Goal: Information Seeking & Learning: Learn about a topic

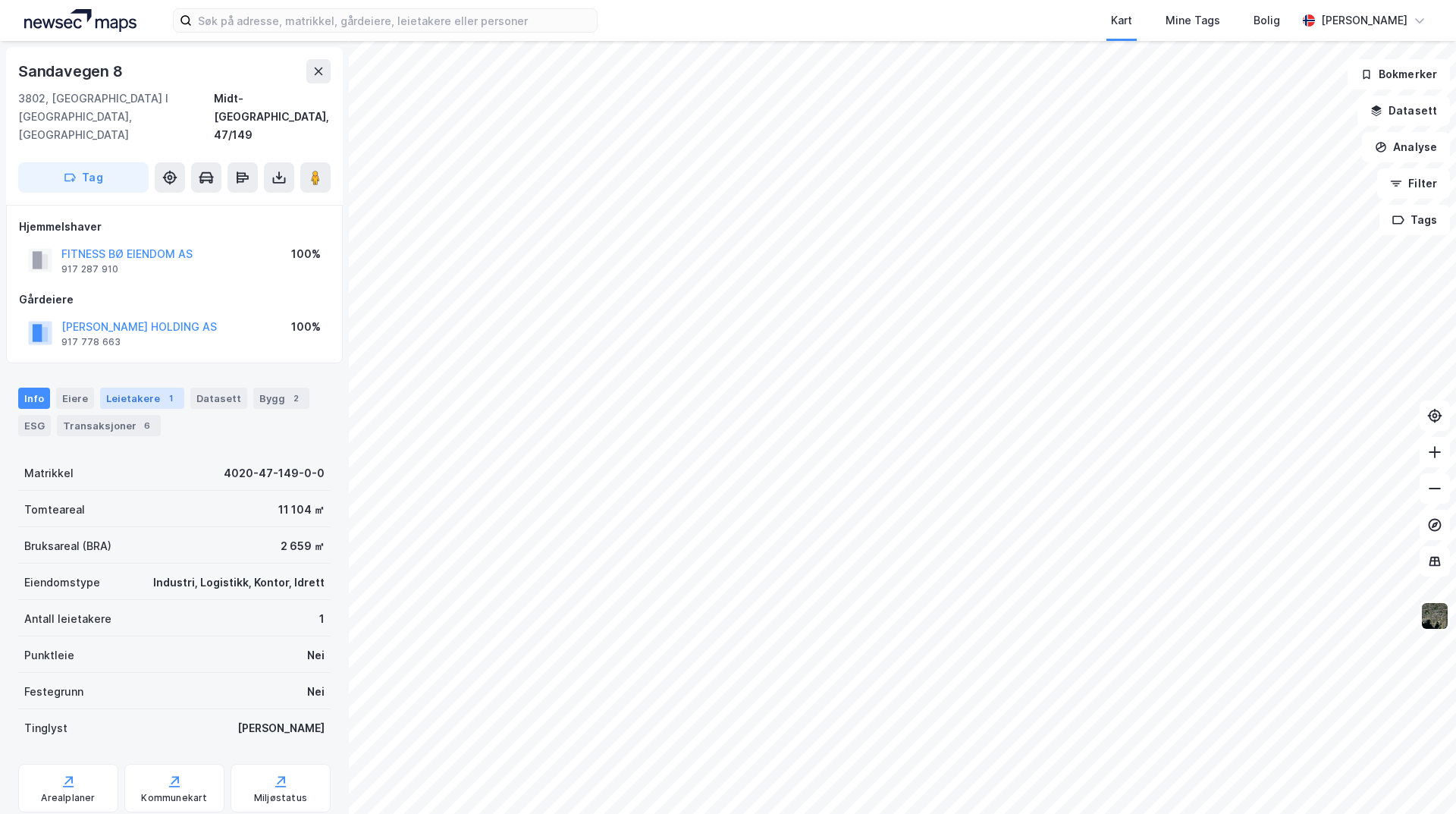
click at [131, 388] on div "Leietakere 1" at bounding box center [141, 398] width 84 height 22
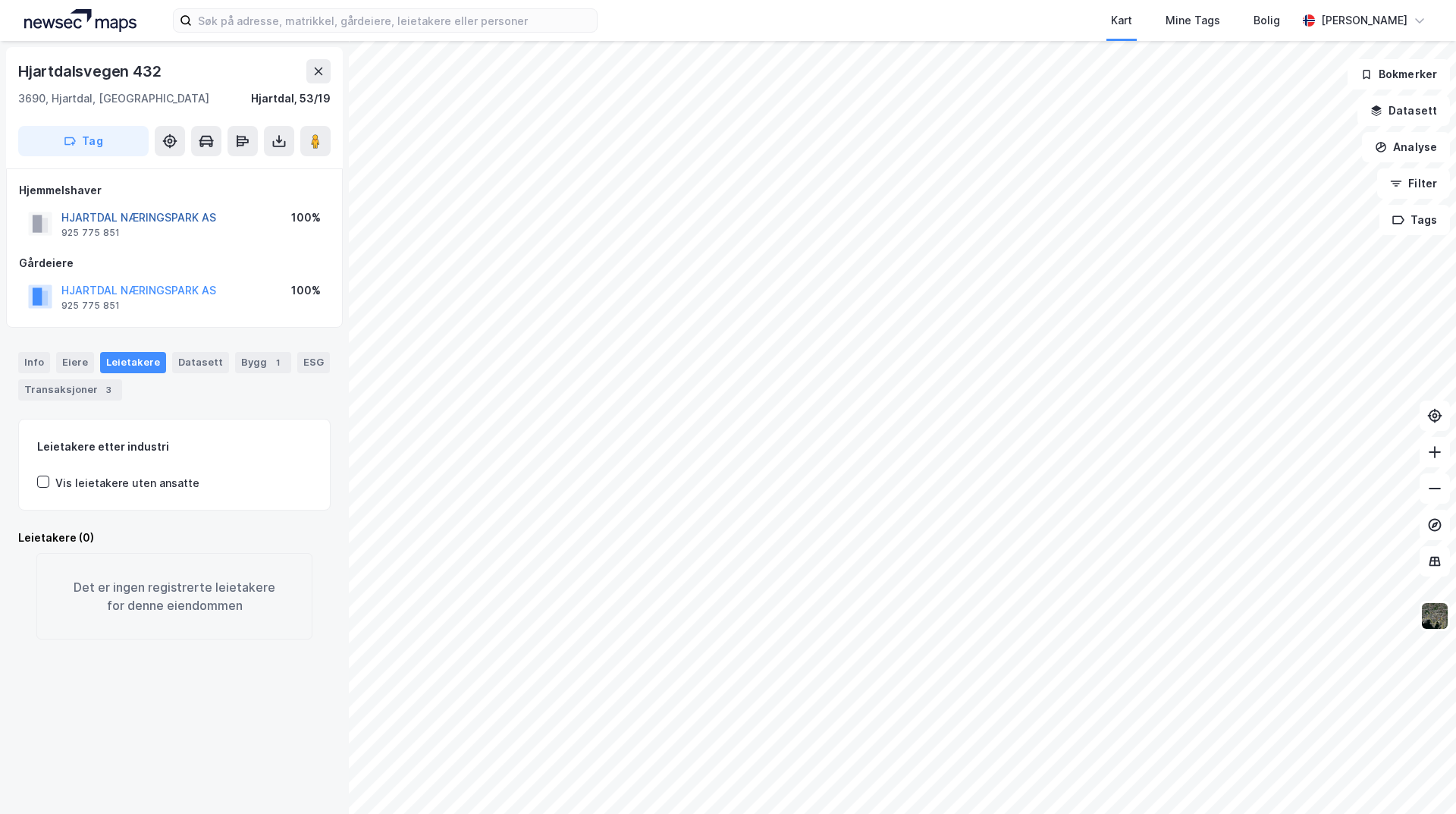
click at [0, 0] on button "HJARTDAL NÆRINGSPARK AS" at bounding box center [0, 0] width 0 height 0
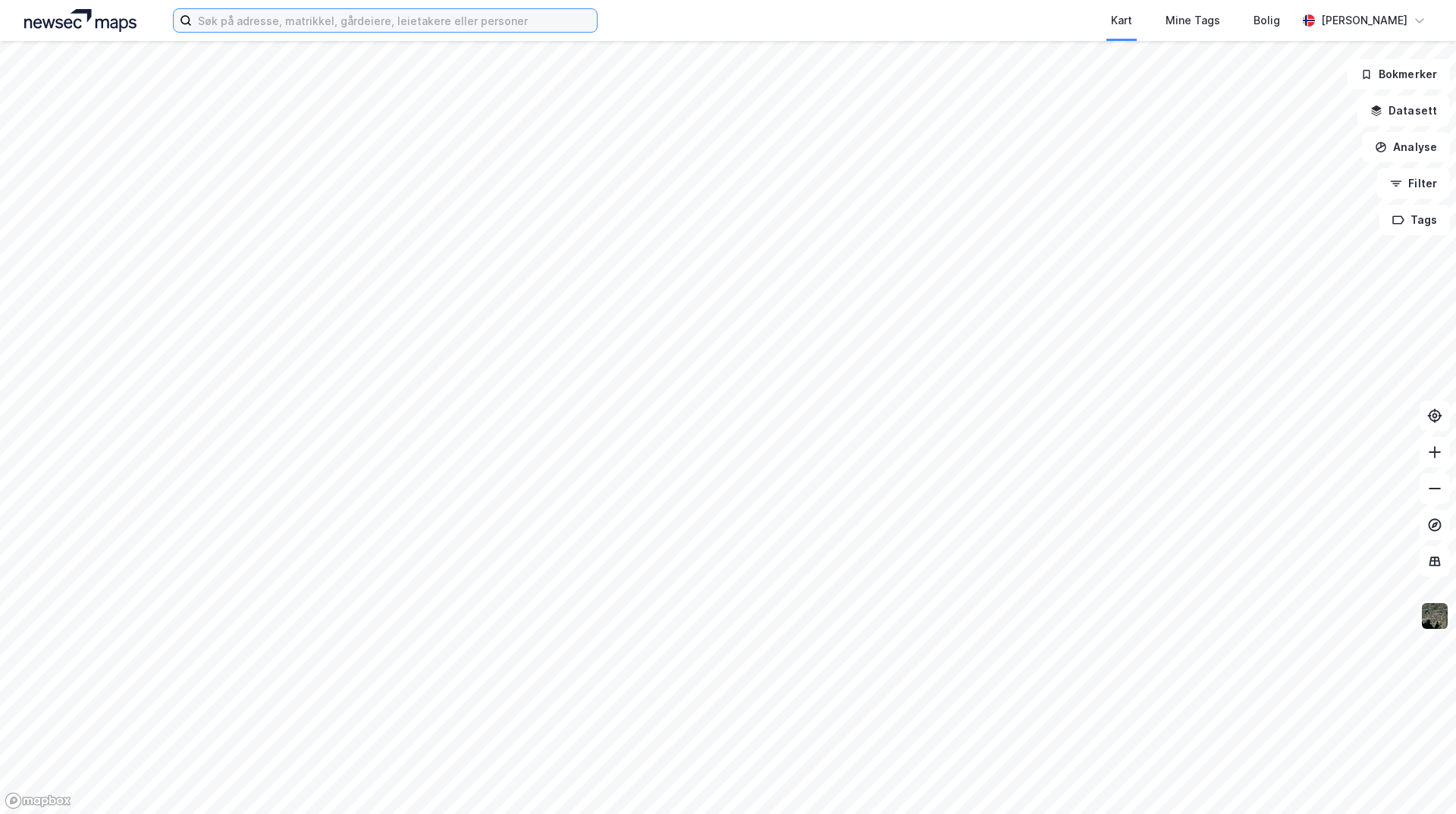
click at [278, 15] on input at bounding box center [395, 20] width 405 height 23
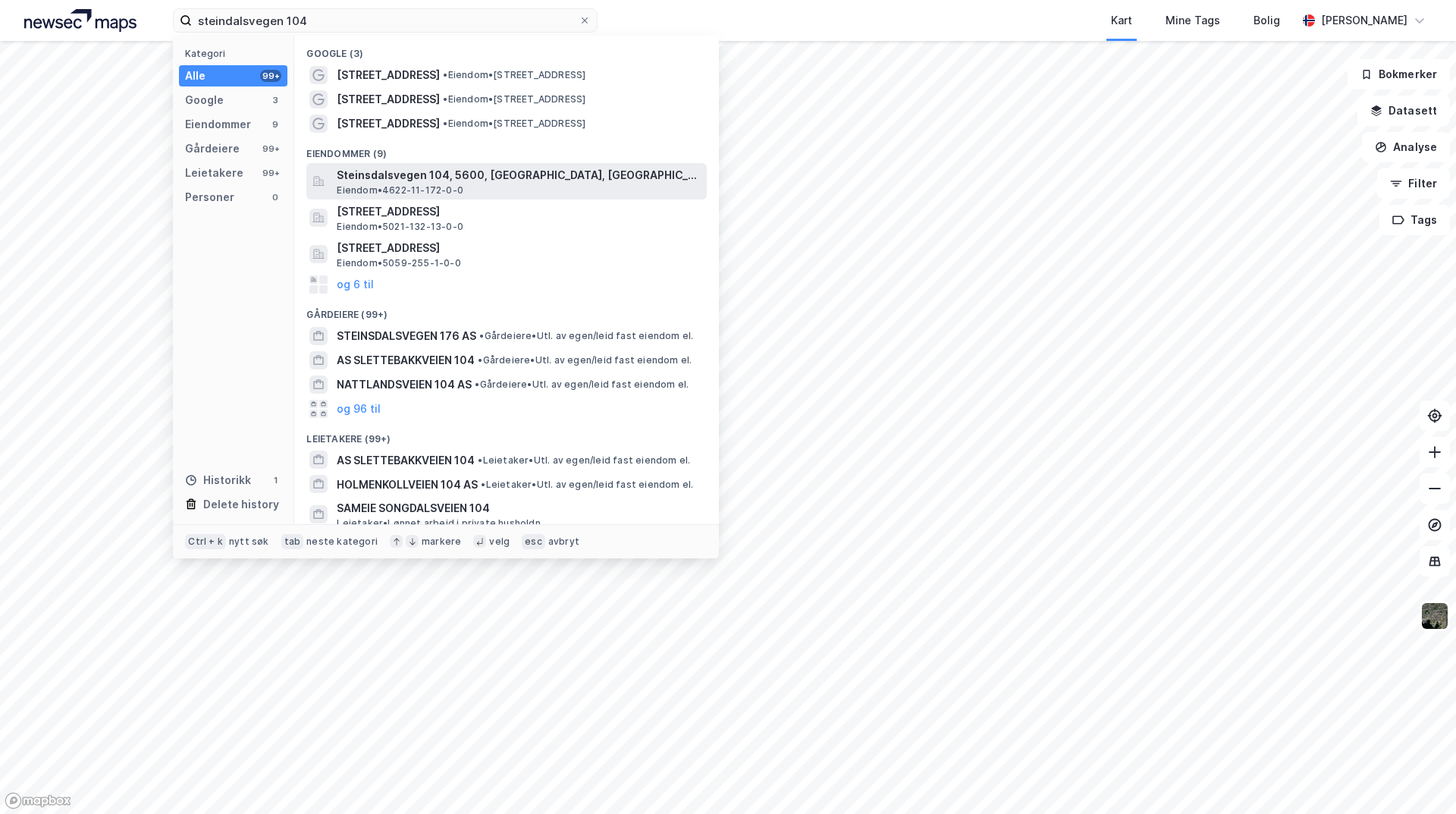
click at [539, 187] on div "Steinsdalsvegen 104, 5600, NORHEIMSUND, KVAM Eiendom • 4622-11-172-0-0" at bounding box center [520, 181] width 367 height 31
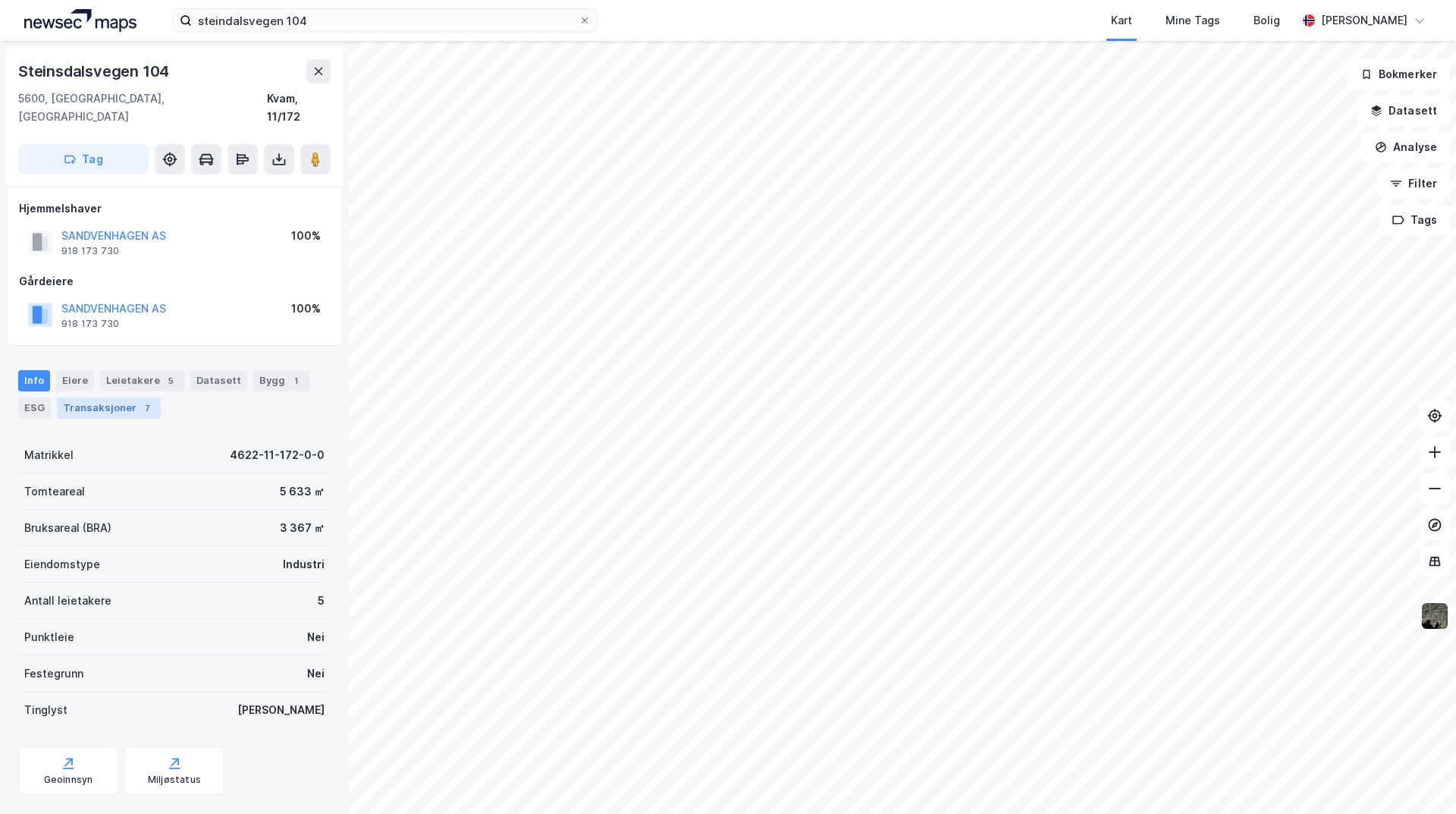
click at [123, 398] on div "Transaksjoner 7" at bounding box center [108, 408] width 104 height 22
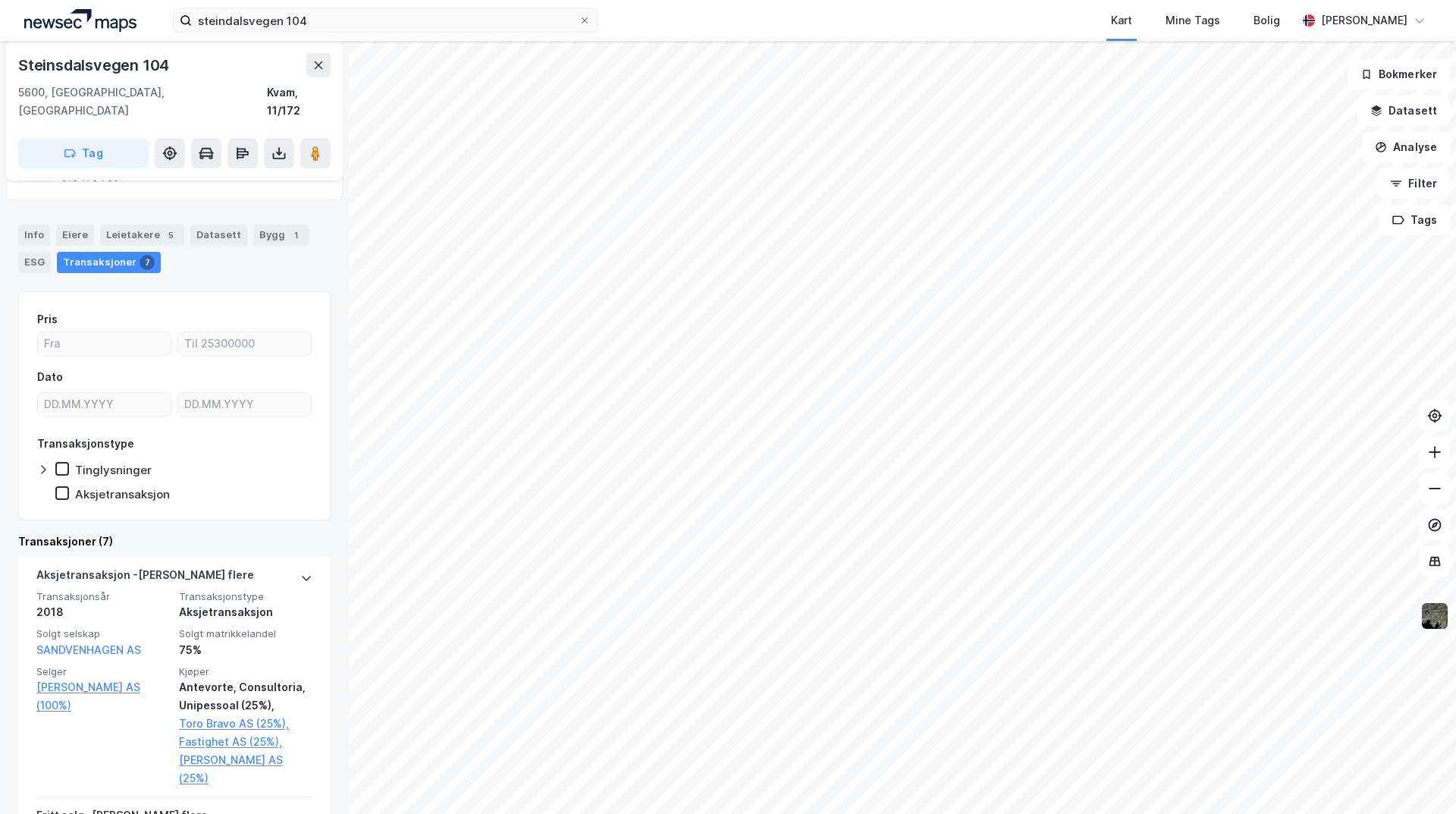
scroll to position [151, 0]
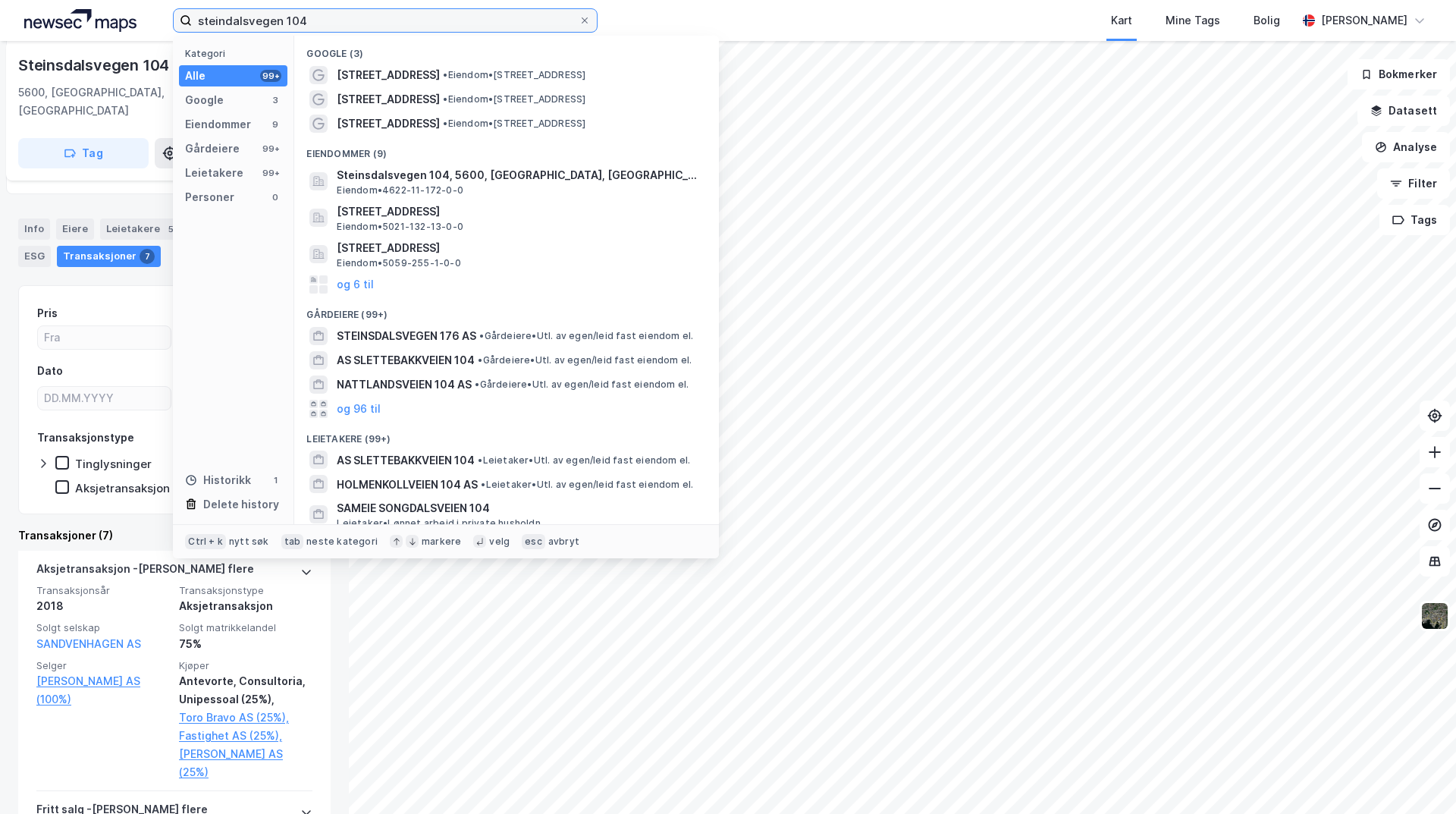
drag, startPoint x: 333, startPoint y: 19, endPoint x: 43, endPoint y: 7, distance: 290.2
click at [43, 7] on div "steindalsvegen 104 Kategori Alle 99+ Google 3 Eiendommer 9 Gårdeiere 99+ Leieta…" at bounding box center [728, 20] width 1456 height 41
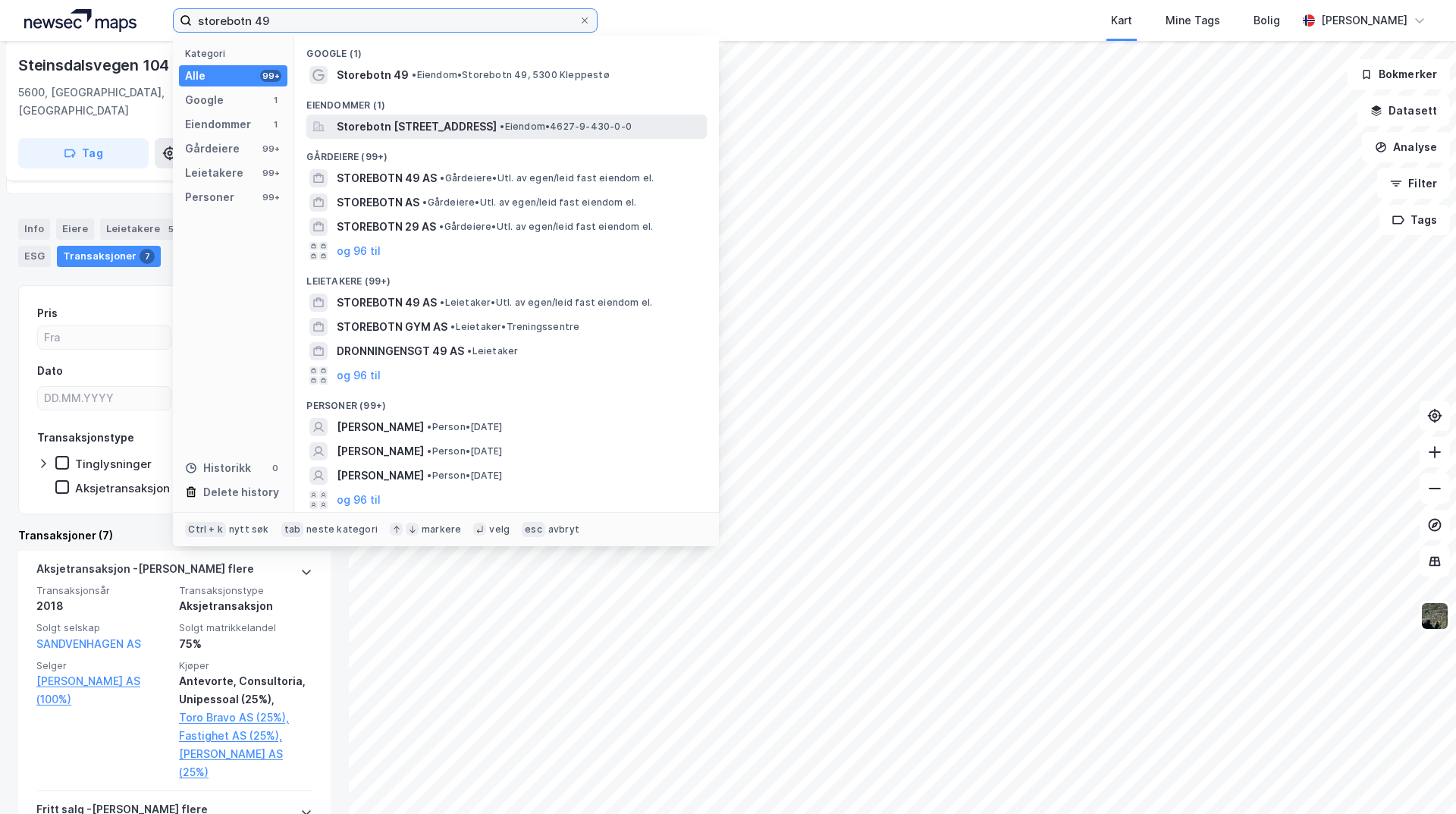
type input "storebotn 49"
click at [476, 128] on span "Storebotn 49, 5309, KLEPPESTØ, ASKØY" at bounding box center [417, 126] width 160 height 18
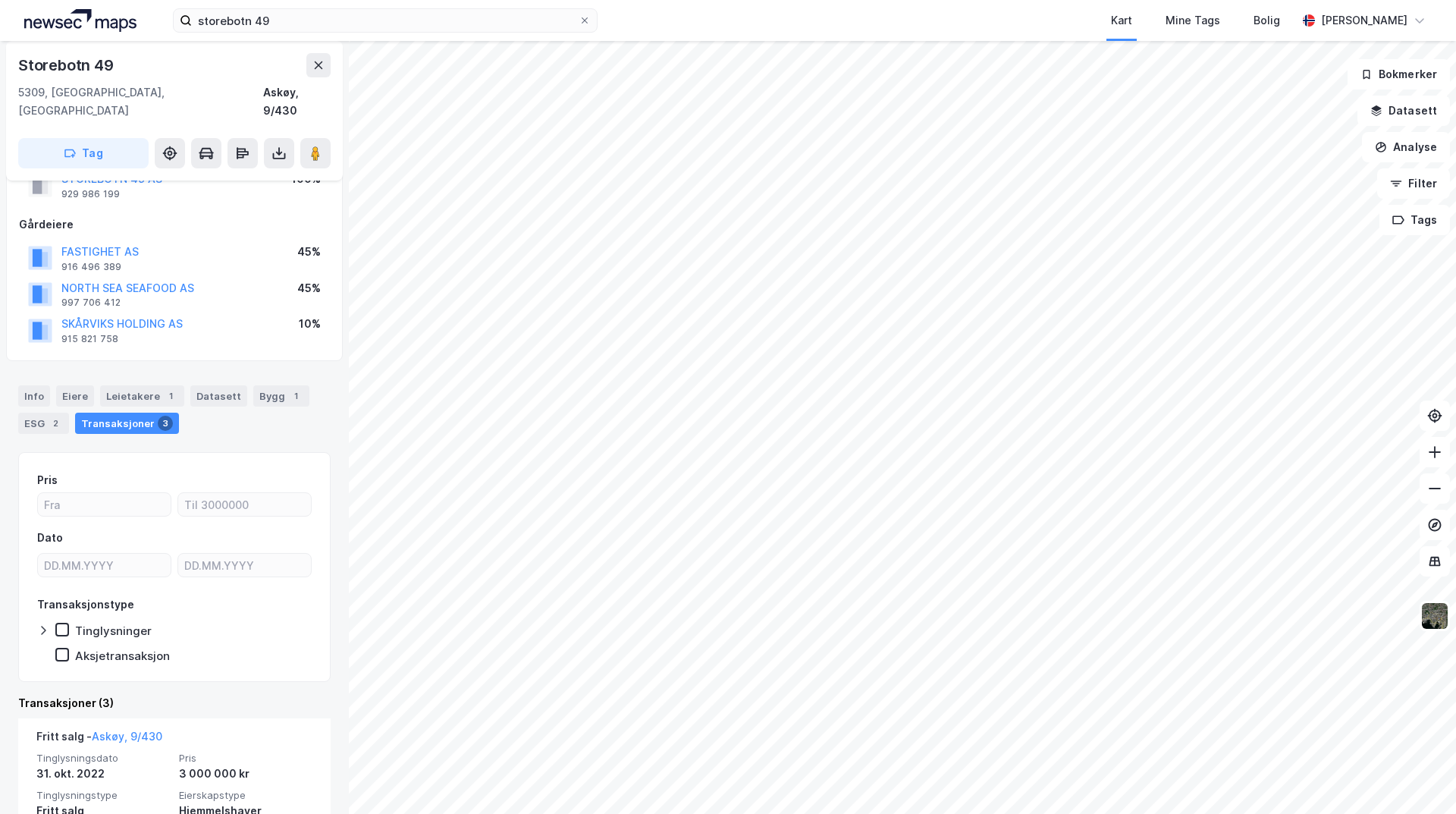
scroll to position [151, 0]
